Goal: Find specific page/section: Find specific page/section

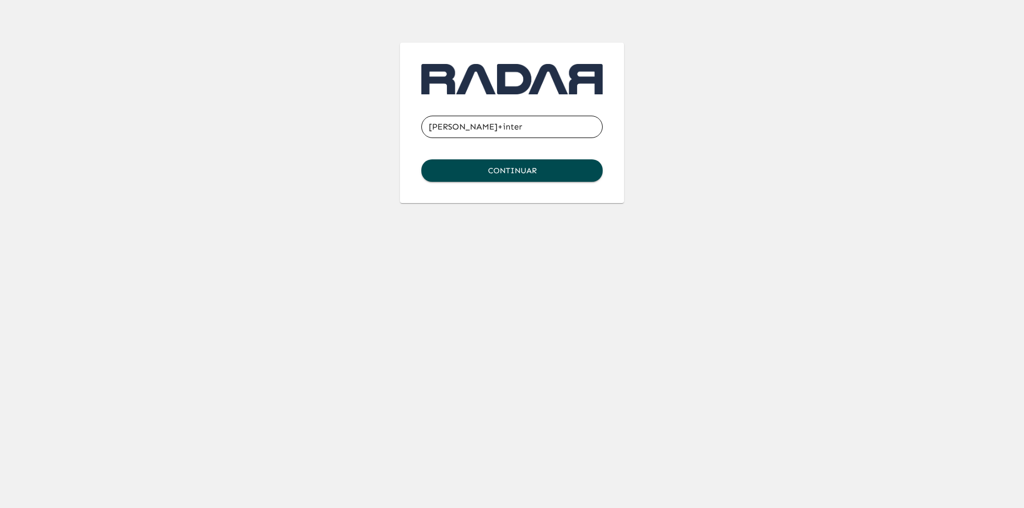
type input "[PERSON_NAME][EMAIL_ADDRESS][DOMAIN_NAME]"
click button "Continuar" at bounding box center [511, 170] width 181 height 22
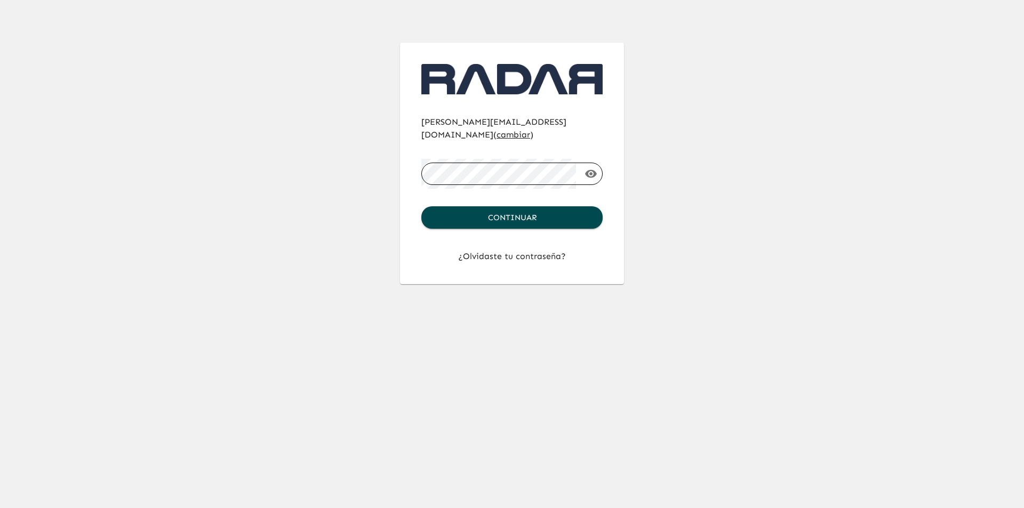
click at [421, 206] on button "Continuar" at bounding box center [511, 217] width 181 height 22
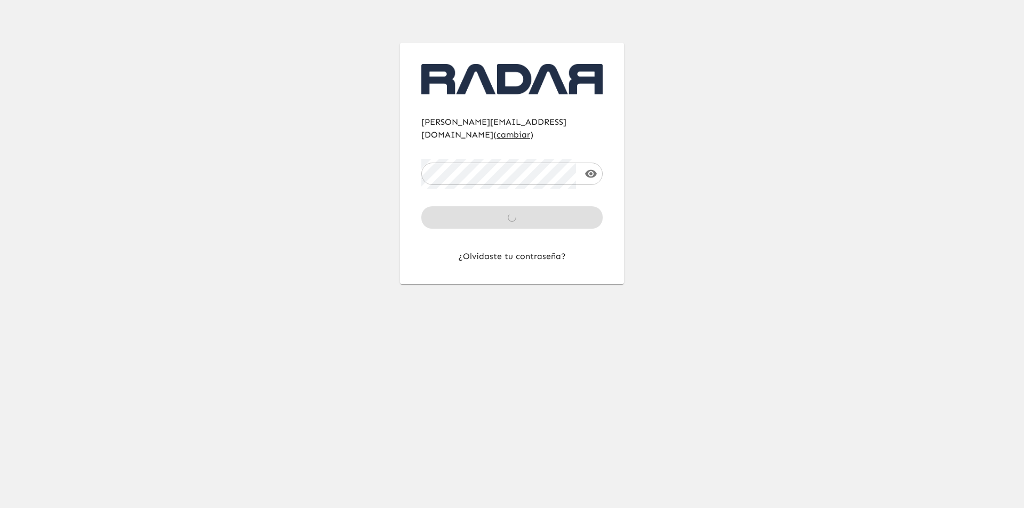
click at [700, 92] on div "[PERSON_NAME][EMAIL_ADDRESS][DOMAIN_NAME] ( cambiar ) ​ Continuar ¿Olvidaste tu…" at bounding box center [512, 142] width 614 height 284
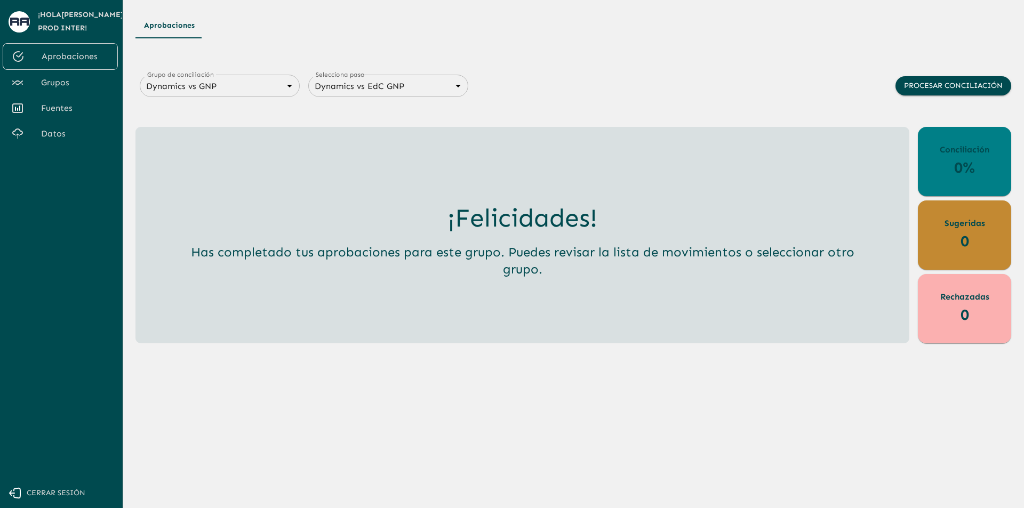
click at [502, 21] on div "Aprobaciones" at bounding box center [573, 26] width 876 height 26
click at [69, 79] on span "Grupos" at bounding box center [75, 82] width 68 height 13
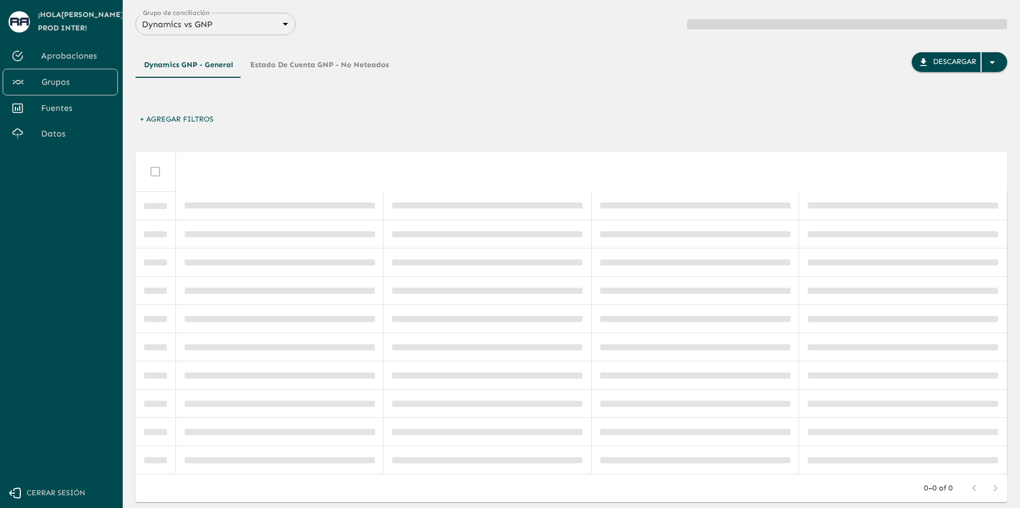
click at [267, 28] on body "Se están procesando los movimientos. Algunas acciones permanecerán deshabilitad…" at bounding box center [510, 254] width 1020 height 508
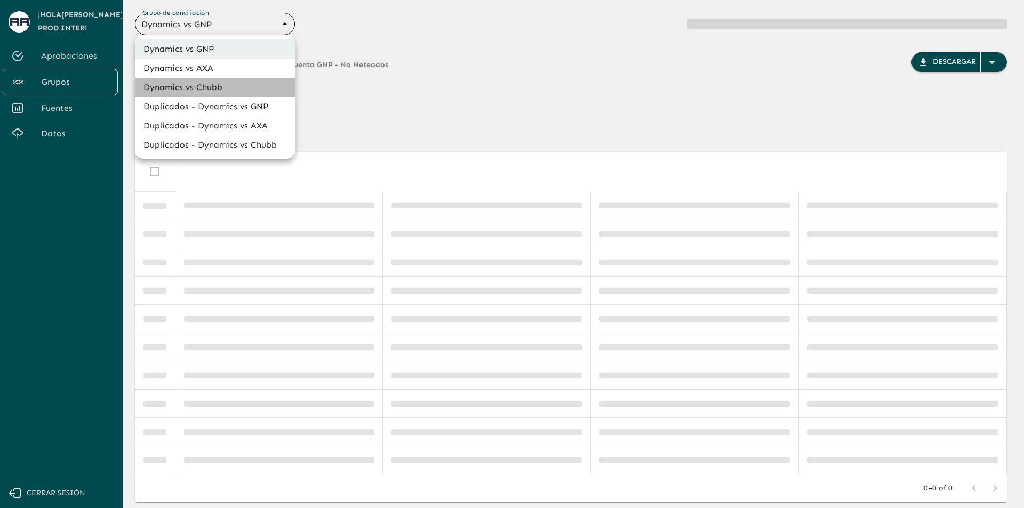
click at [249, 85] on li "Dynamics vs Chubb" at bounding box center [215, 87] width 160 height 19
type input "68a4fa31dcf0943ad4a1d1ca"
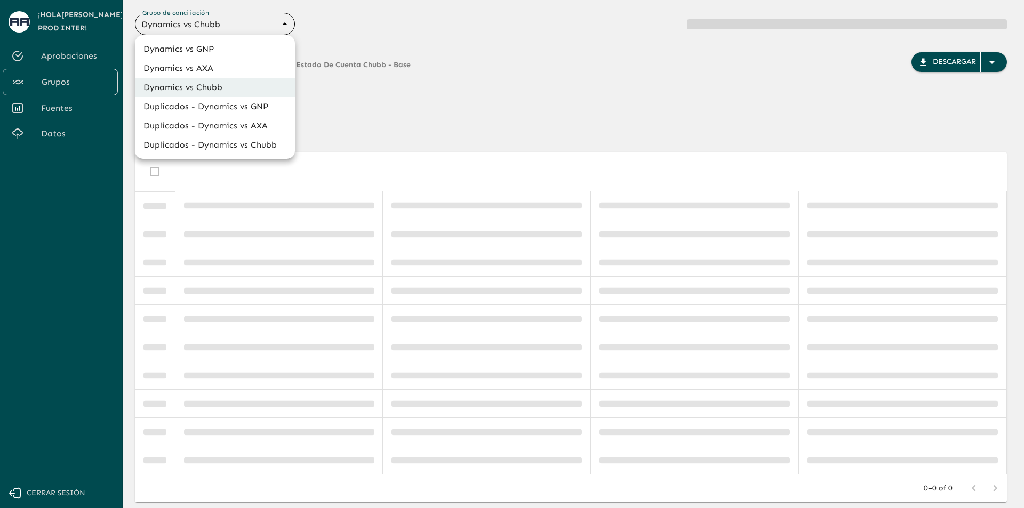
click at [267, 25] on body "Se están procesando los movimientos. Algunas acciones permanecerán deshabilitad…" at bounding box center [512, 254] width 1024 height 508
click at [402, 27] on div at bounding box center [512, 254] width 1024 height 508
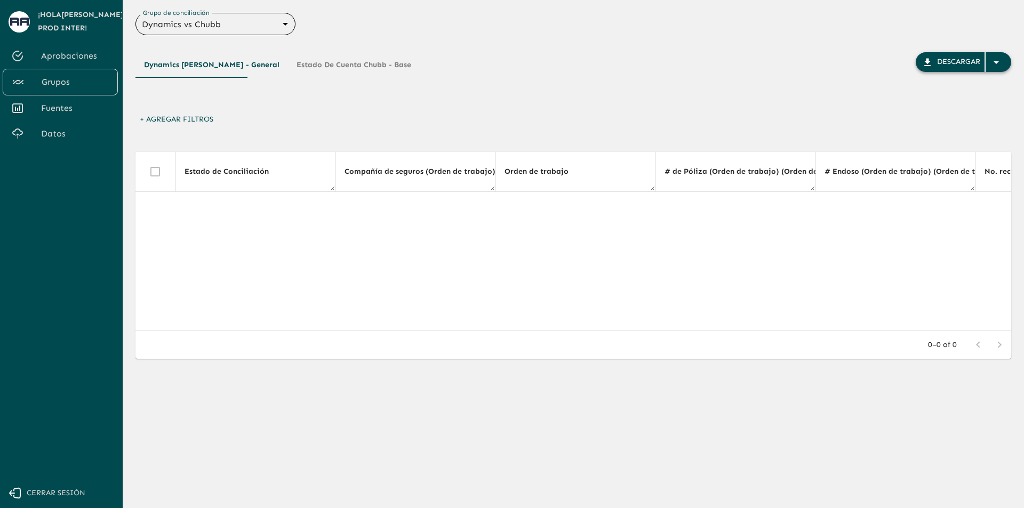
click at [997, 68] on icon "button" at bounding box center [996, 62] width 13 height 13
click at [476, 81] on div at bounding box center [512, 254] width 1024 height 508
drag, startPoint x: 237, startPoint y: 335, endPoint x: 451, endPoint y: 337, distance: 213.3
click at [451, 337] on div "0–0 of 0" at bounding box center [573, 345] width 876 height 28
click at [538, 98] on div "Dynamics [PERSON_NAME] - General Estado de Cuenta [PERSON_NAME] - Base Descargar" at bounding box center [573, 81] width 876 height 58
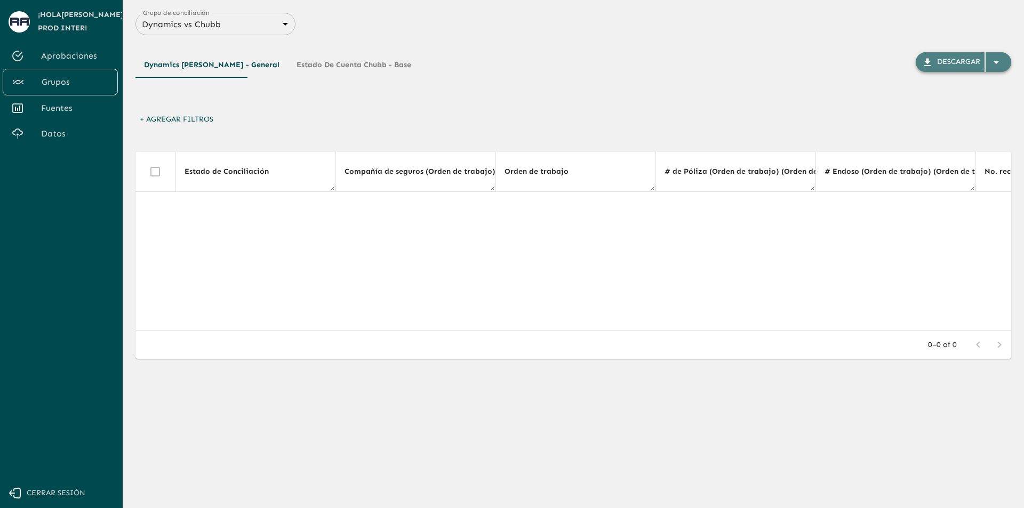
click at [997, 63] on icon "button" at bounding box center [996, 62] width 13 height 13
click at [816, 87] on div at bounding box center [512, 254] width 1024 height 508
